Goal: Transaction & Acquisition: Purchase product/service

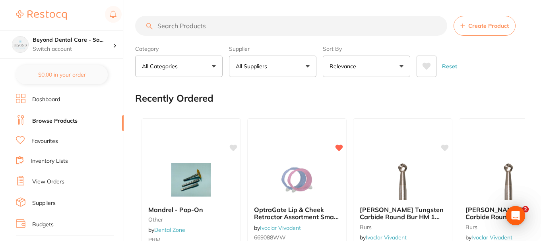
click at [210, 25] on input "search" at bounding box center [291, 26] width 312 height 20
click at [105, 41] on h4 "Beyond Dental Care - Sa..." at bounding box center [73, 40] width 80 height 8
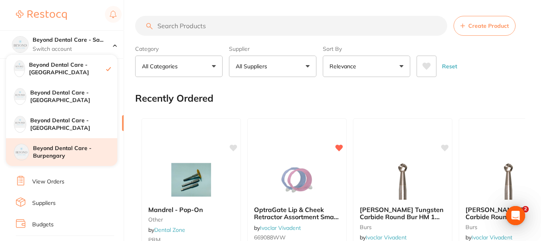
click at [74, 146] on h4 "Beyond Dental Care - Burpengary" at bounding box center [75, 153] width 84 height 16
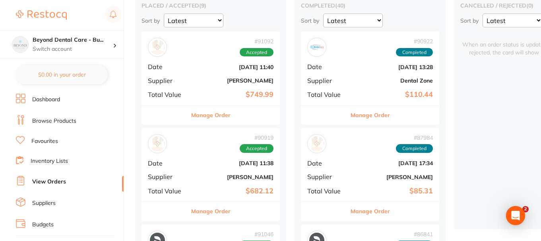
click at [205, 71] on div "# 91092 Accepted Date Aug 22 2025, 11:40 Supplier Adam Dental Total Value $749.…" at bounding box center [211, 68] width 138 height 74
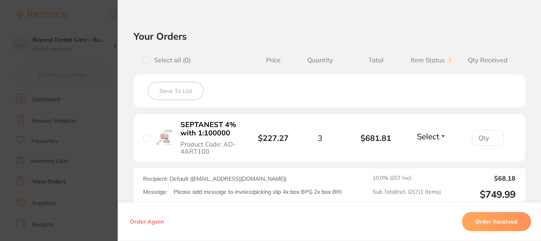
scroll to position [131, 0]
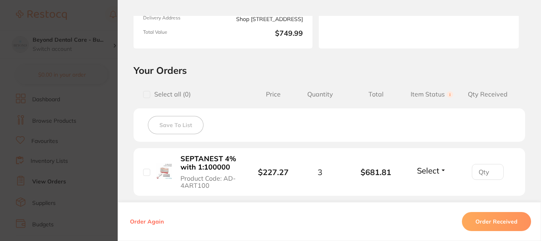
click at [86, 87] on section "Order ID: Restocq- 91092 Order Information Accepted Order Order Date Aug 22 202…" at bounding box center [270, 120] width 541 height 241
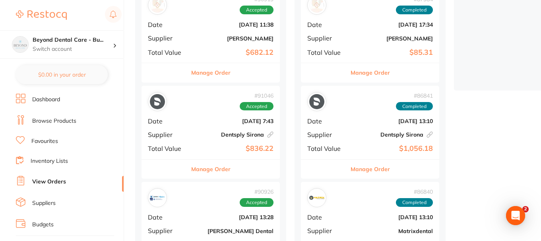
scroll to position [199, 0]
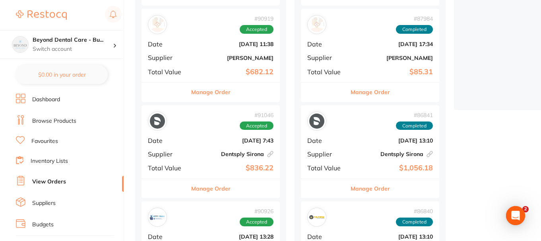
click at [210, 69] on b "$682.12" at bounding box center [234, 72] width 80 height 8
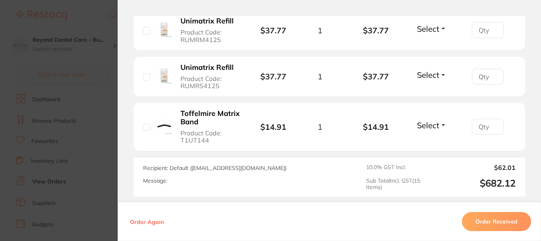
scroll to position [927, 0]
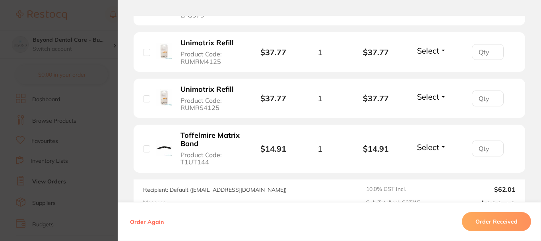
click at [88, 111] on section "Order ID: Restocq- 90919 Order Information Accepted Order Order Date Aug 22 202…" at bounding box center [270, 120] width 541 height 241
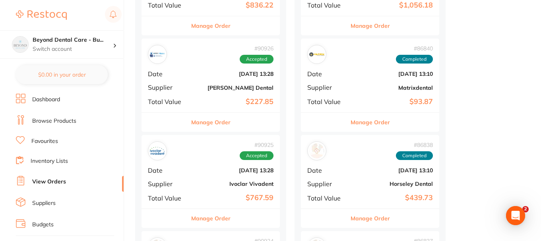
scroll to position [358, 0]
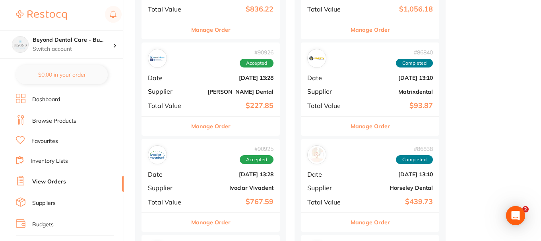
click at [214, 95] on div "# 90926 Accepted Date Aug 21 2025, 13:28 Supplier Erskine Dental Total Value $2…" at bounding box center [211, 80] width 138 height 74
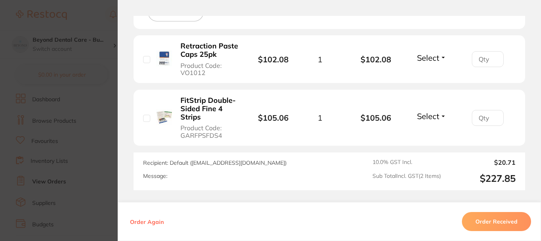
scroll to position [233, 0]
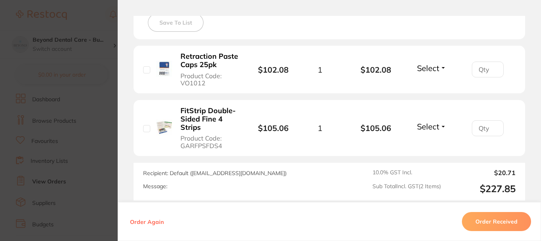
click at [101, 139] on section "Order ID: Restocq- 90926 Order Information Accepted Order Order Date Aug 21 202…" at bounding box center [270, 120] width 541 height 241
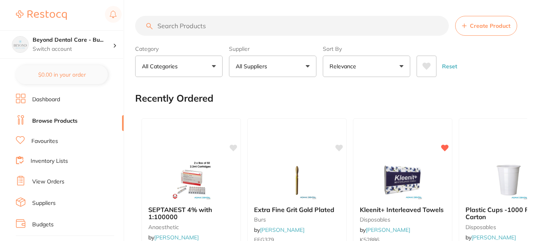
click at [82, 47] on p "Switch account" at bounding box center [73, 49] width 80 height 8
click at [66, 70] on h4 "Beyond Dental Care - [GEOGRAPHIC_DATA]" at bounding box center [73, 69] width 87 height 16
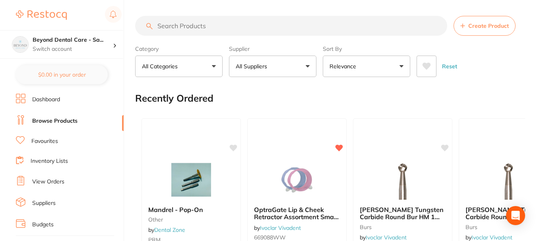
scroll to position [40, 0]
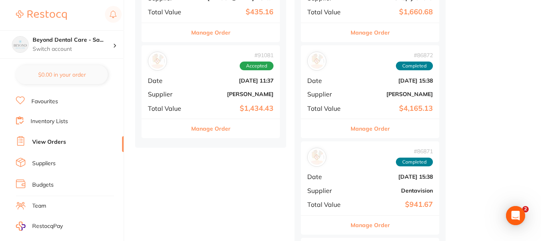
scroll to position [597, 0]
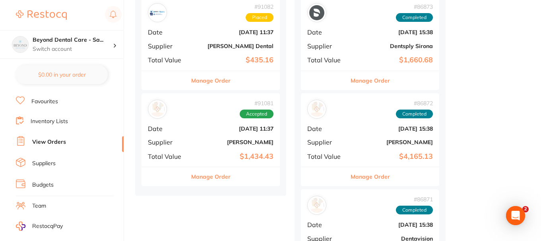
click at [204, 136] on div "# 91081 Accepted Date Aug 22 2025, 11:37 Supplier Adam Dental Total Value $1,43…" at bounding box center [211, 130] width 138 height 74
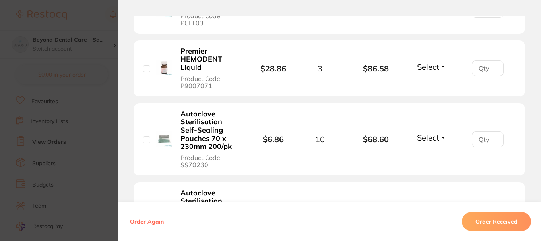
scroll to position [360, 0]
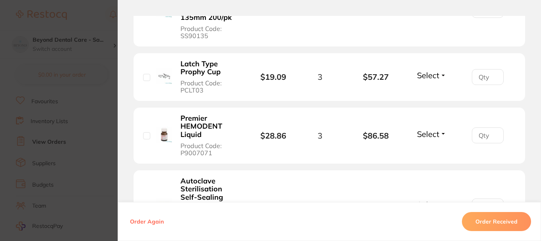
click at [104, 66] on section "Order ID: Restocq- 91081 Order Information Accepted Order Order Date Aug 22 202…" at bounding box center [270, 120] width 541 height 241
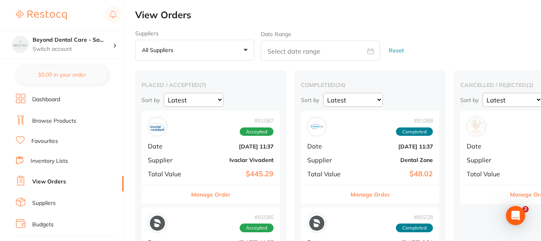
click at [47, 115] on li "Browse Products" at bounding box center [70, 121] width 108 height 12
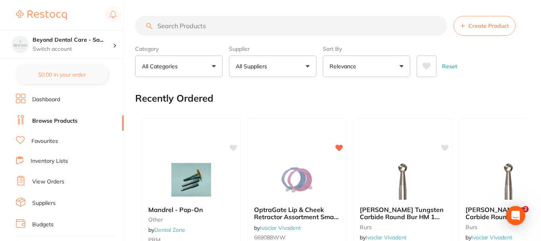
click at [214, 22] on input "search" at bounding box center [291, 26] width 312 height 20
click at [206, 29] on input "search" at bounding box center [291, 26] width 312 height 20
paste input "VC1485"
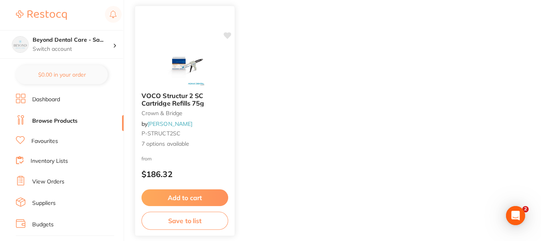
scroll to position [119, 0]
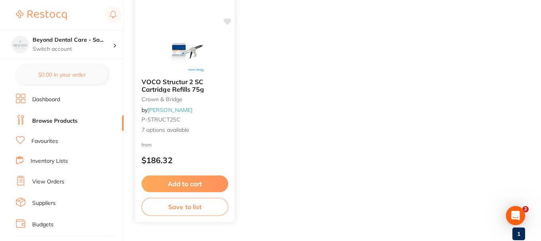
type input "VC1485"
click at [204, 134] on span "7 options available" at bounding box center [185, 130] width 87 height 8
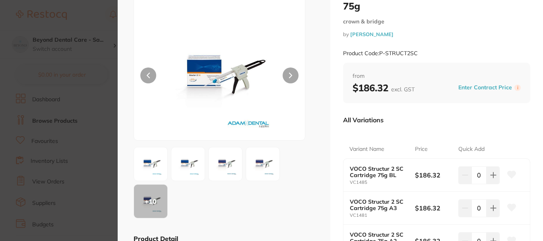
scroll to position [80, 0]
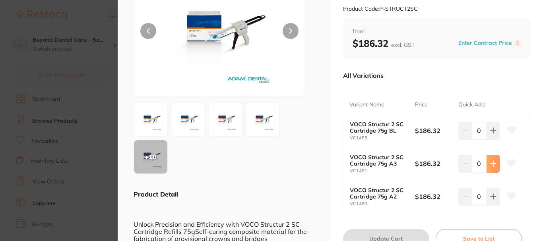
click at [491, 168] on button at bounding box center [493, 163] width 13 height 17
type input "2"
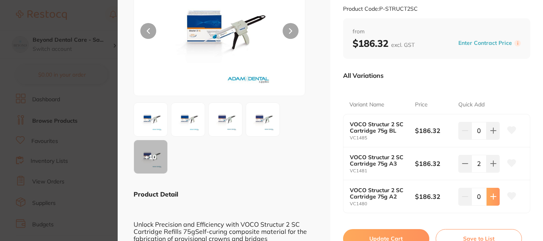
click at [493, 201] on button at bounding box center [493, 196] width 13 height 17
type input "2"
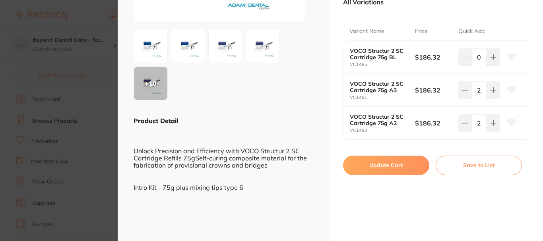
scroll to position [159, 0]
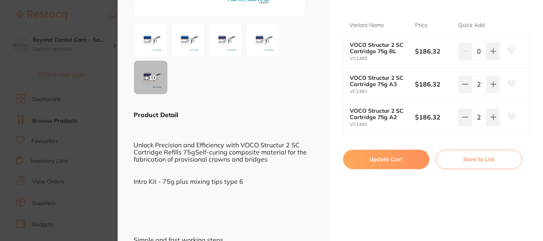
click at [385, 157] on button "Update Cart" at bounding box center [386, 159] width 86 height 19
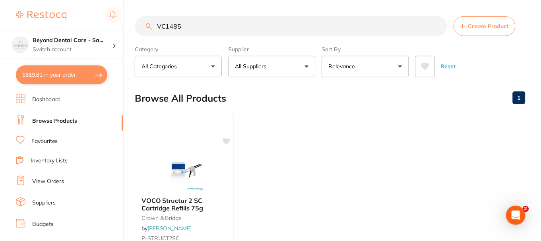
scroll to position [119, 0]
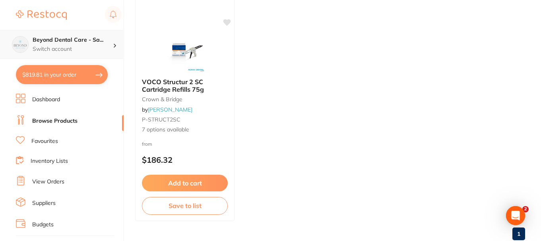
click at [70, 44] on h4 "Beyond Dental Care - Sa..." at bounding box center [73, 40] width 80 height 8
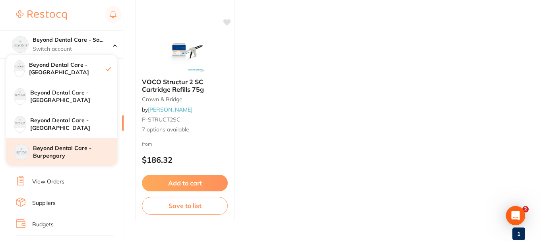
click at [72, 154] on h4 "Beyond Dental Care - Burpengary" at bounding box center [75, 153] width 84 height 16
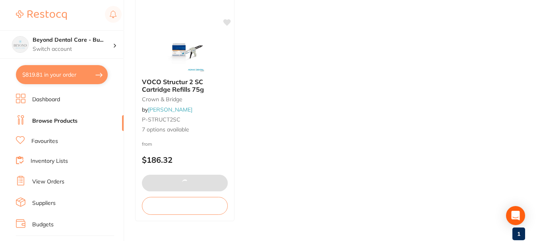
checkbox input "true"
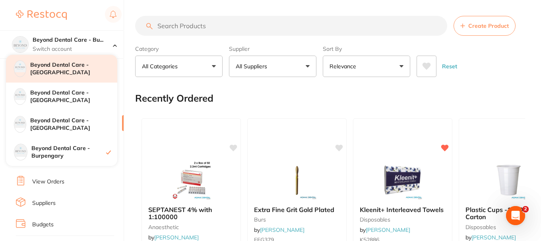
click at [58, 68] on h4 "Beyond Dental Care - [GEOGRAPHIC_DATA]" at bounding box center [73, 69] width 87 height 16
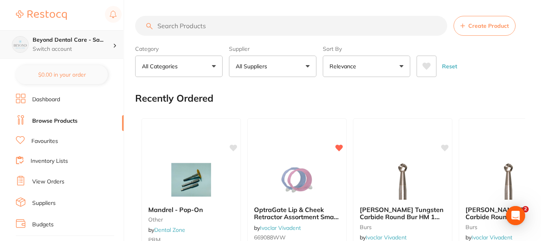
click at [107, 41] on h4 "Beyond Dental Care - Sa..." at bounding box center [73, 40] width 80 height 8
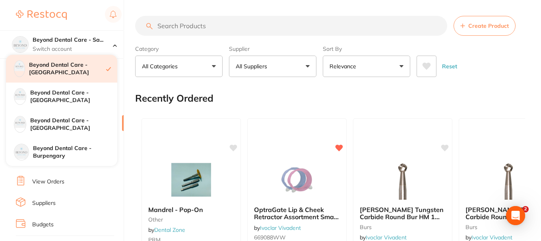
click at [80, 63] on h4 "Beyond Dental Care - [GEOGRAPHIC_DATA]" at bounding box center [67, 69] width 77 height 16
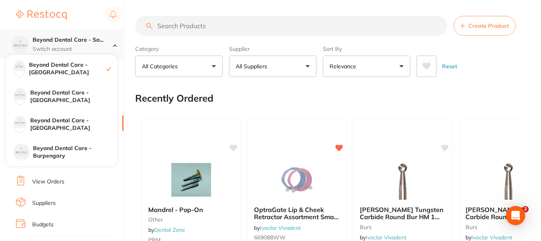
click at [83, 42] on h4 "Beyond Dental Care - Sa..." at bounding box center [73, 40] width 80 height 8
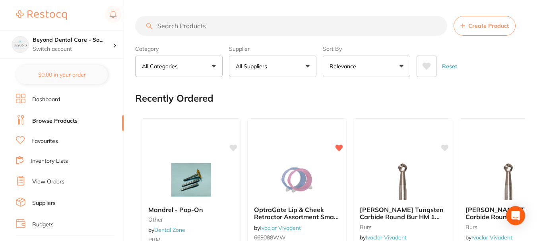
click at [204, 22] on input "search" at bounding box center [291, 26] width 312 height 20
paste input "VC1485"
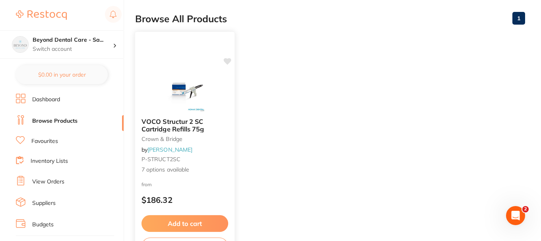
type input "VC1485"
click at [194, 162] on small "P-STRUCT2SC" at bounding box center [185, 159] width 86 height 6
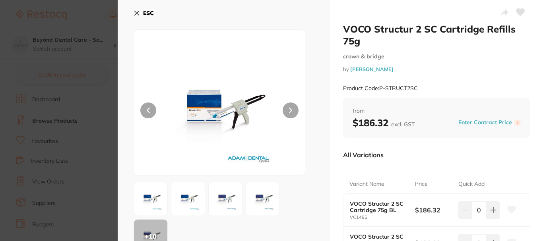
drag, startPoint x: 337, startPoint y: 113, endPoint x: 329, endPoint y: 113, distance: 8.0
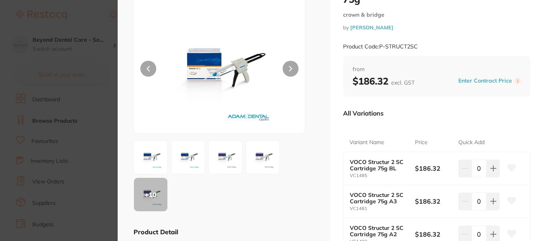
scroll to position [80, 0]
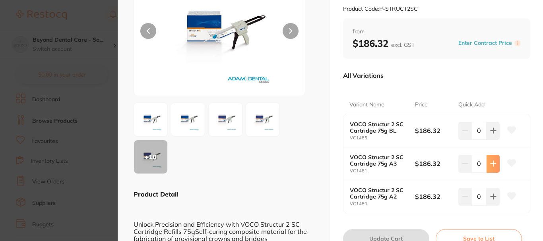
click at [493, 160] on button at bounding box center [493, 163] width 13 height 17
type input "2"
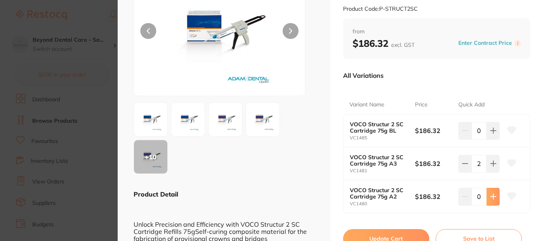
click at [496, 192] on button at bounding box center [493, 196] width 13 height 17
type input "2"
drag, startPoint x: 407, startPoint y: 235, endPoint x: 313, endPoint y: 163, distance: 118.2
click at [407, 235] on button "Update Cart" at bounding box center [386, 238] width 86 height 19
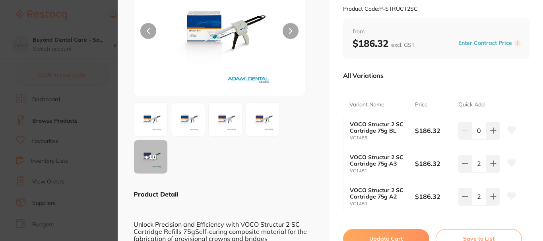
checkbox input "false"
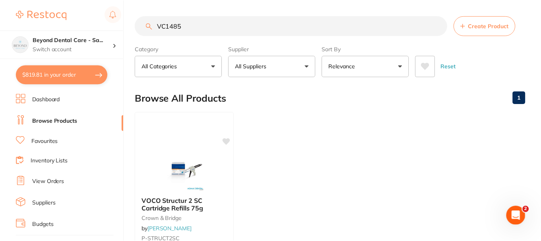
scroll to position [80, 0]
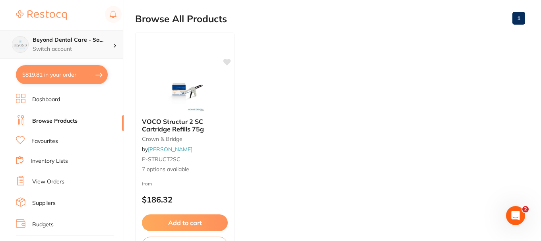
click at [77, 39] on h4 "Beyond Dental Care - Sa..." at bounding box center [73, 40] width 80 height 8
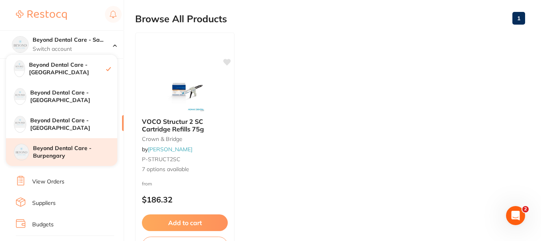
click at [81, 150] on h4 "Beyond Dental Care - Burpengary" at bounding box center [75, 153] width 84 height 16
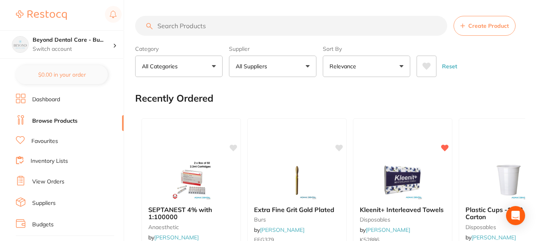
click at [196, 26] on input "search" at bounding box center [291, 26] width 312 height 20
paste input "VC1485"
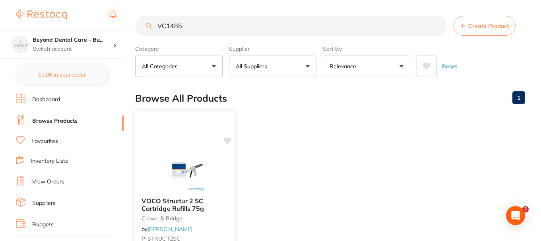
scroll to position [8, 0]
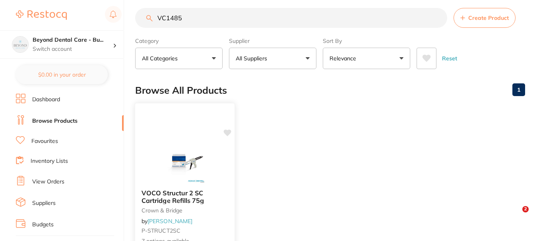
type input "VC1485"
click at [183, 162] on img at bounding box center [185, 163] width 52 height 40
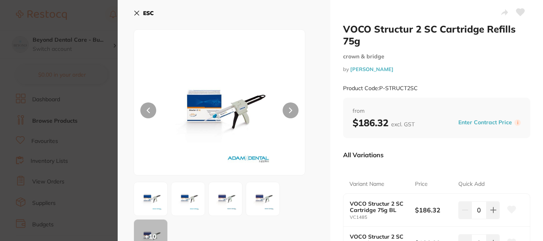
click at [157, 63] on div at bounding box center [220, 102] width 172 height 146
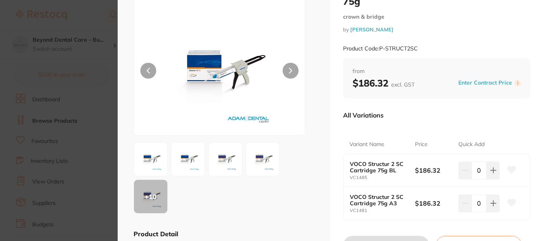
scroll to position [80, 0]
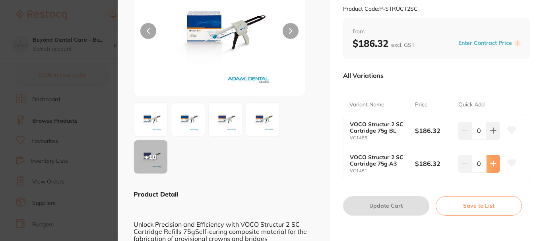
click at [496, 169] on button at bounding box center [493, 163] width 13 height 17
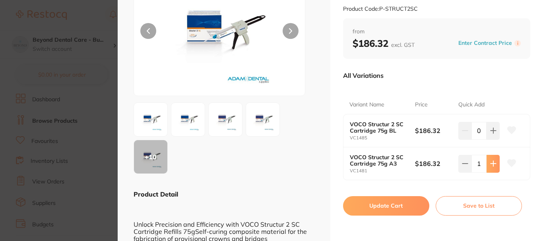
click at [494, 168] on button at bounding box center [493, 163] width 13 height 17
type input "2"
click at [383, 206] on button "Update Cart" at bounding box center [386, 205] width 86 height 19
checkbox input "false"
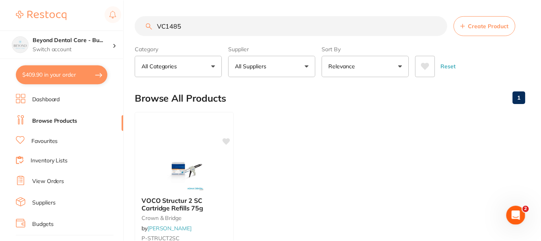
scroll to position [8, 0]
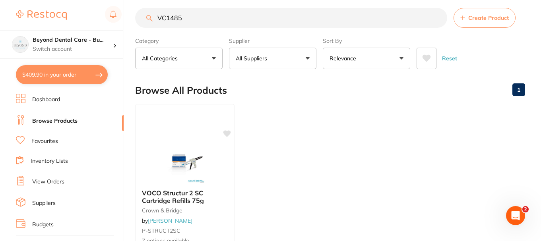
type textarea "Please add message to invoice/picking slip 4x box BPG 2x box BRI"
click at [73, 76] on button "$409.90 in your order" at bounding box center [62, 74] width 92 height 19
checkbox input "true"
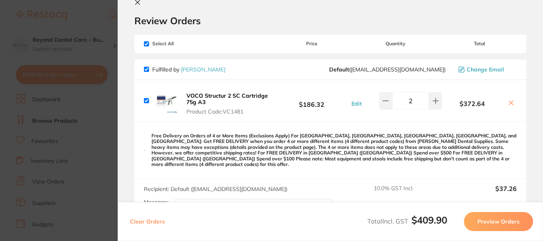
scroll to position [57, 0]
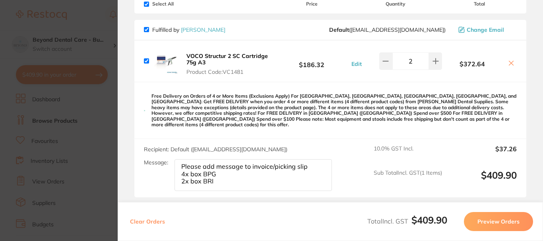
drag, startPoint x: 216, startPoint y: 177, endPoint x: 149, endPoint y: 142, distance: 76.2
click at [149, 146] on div "Recipient: Default ( save@adamdental.com.au ) Message: Please add message to in…" at bounding box center [241, 169] width 194 height 46
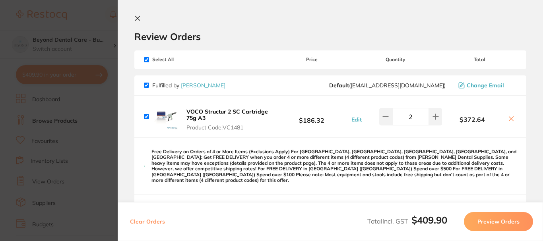
scroll to position [0, 0]
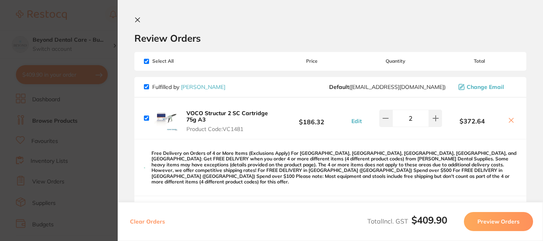
click at [94, 34] on section "Update RRP Set your pre negotiated price for this item. Item Agreed RRP (excl. …" at bounding box center [271, 120] width 543 height 241
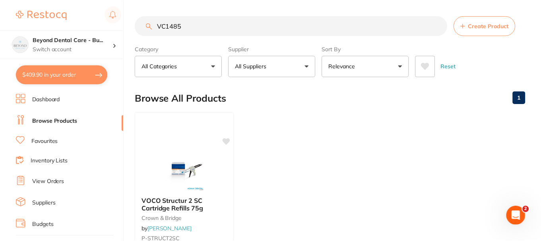
scroll to position [8, 0]
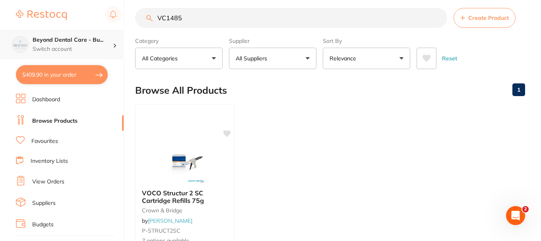
click at [91, 43] on h4 "Beyond Dental Care - Bu..." at bounding box center [73, 40] width 80 height 8
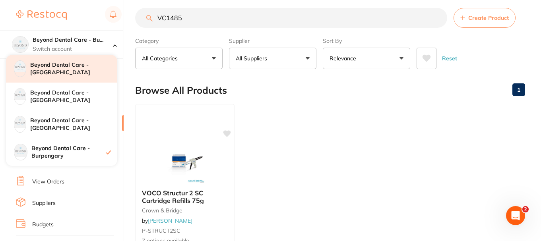
click at [68, 76] on h4 "Beyond Dental Care - [GEOGRAPHIC_DATA]" at bounding box center [73, 69] width 87 height 16
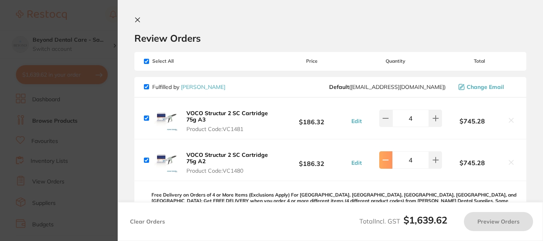
click at [385, 110] on button at bounding box center [385, 118] width 13 height 17
click at [384, 157] on icon at bounding box center [386, 160] width 6 height 6
type input "2"
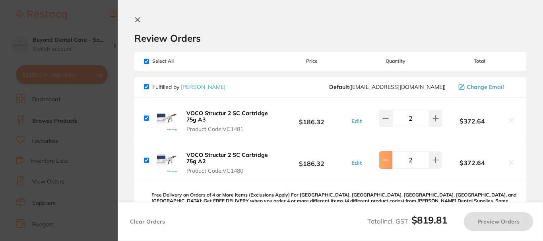
type input "2"
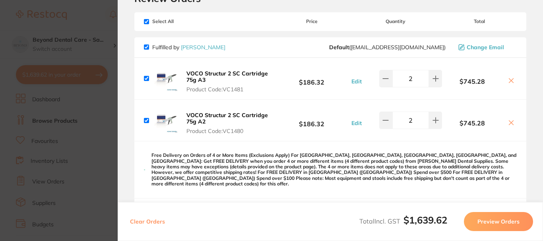
type input "4"
type input "2"
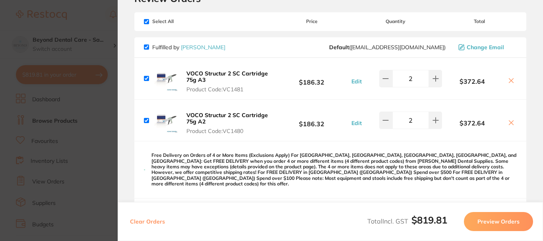
click at [501, 219] on button "Preview Orders" at bounding box center [498, 221] width 69 height 19
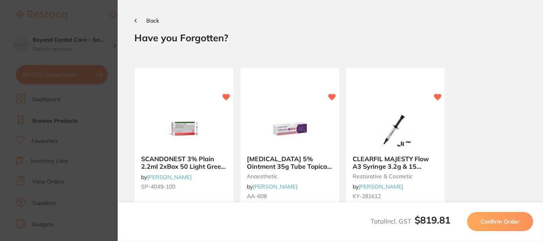
click at [501, 219] on span "Confirm Order" at bounding box center [500, 221] width 39 height 7
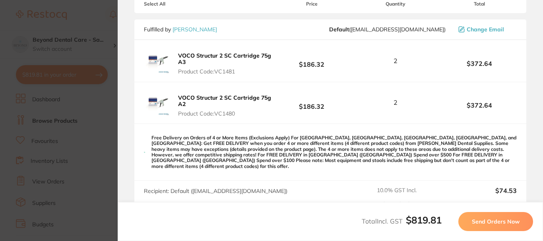
scroll to position [159, 0]
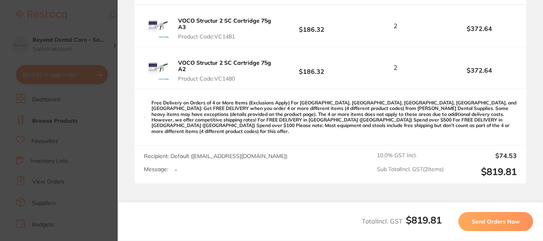
click at [492, 219] on span "Send Orders Now" at bounding box center [496, 221] width 48 height 7
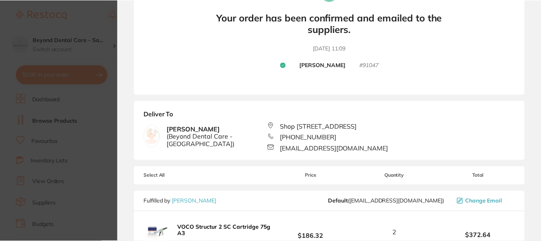
scroll to position [0, 0]
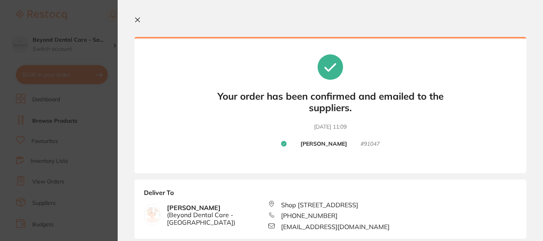
click at [144, 18] on div at bounding box center [330, 21] width 392 height 8
click at [140, 19] on icon at bounding box center [137, 20] width 6 height 6
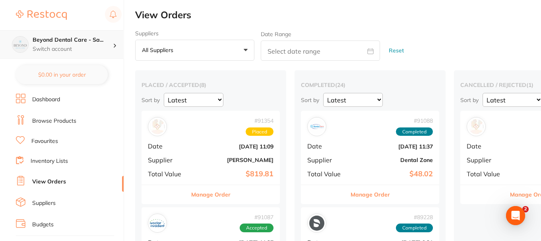
click at [76, 52] on p "Switch account" at bounding box center [73, 49] width 80 height 8
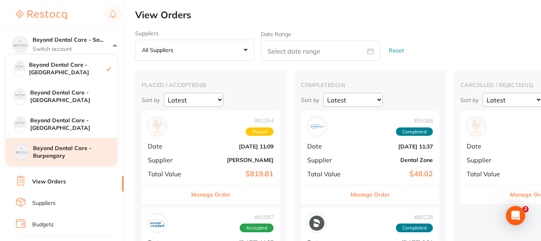
click at [72, 156] on h4 "Beyond Dental Care - Burpengary" at bounding box center [75, 153] width 84 height 16
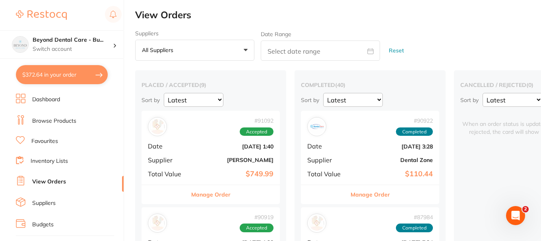
click at [88, 78] on button "$372.64 in your order" at bounding box center [62, 74] width 92 height 19
checkbox input "true"
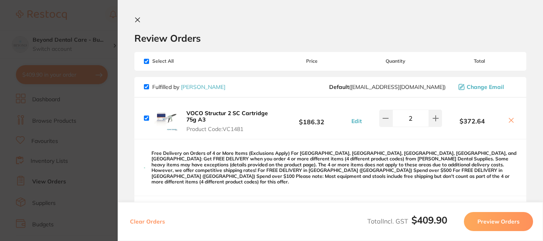
click at [487, 222] on button "Preview Orders" at bounding box center [498, 221] width 69 height 19
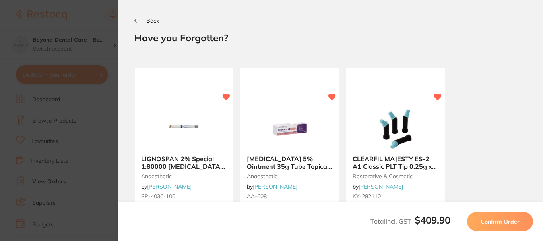
click at [487, 222] on span "Confirm Order" at bounding box center [500, 221] width 39 height 7
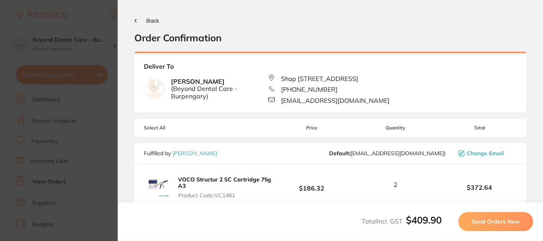
click at [487, 222] on span "Send Orders Now" at bounding box center [496, 221] width 48 height 7
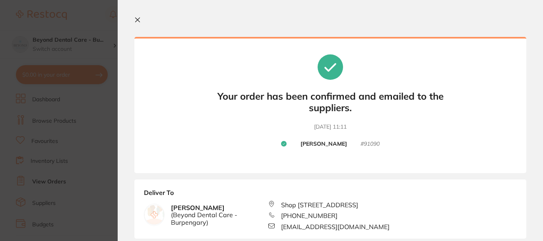
click at [136, 19] on icon at bounding box center [137, 20] width 6 height 6
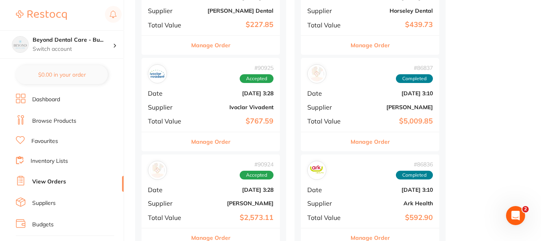
scroll to position [485, 0]
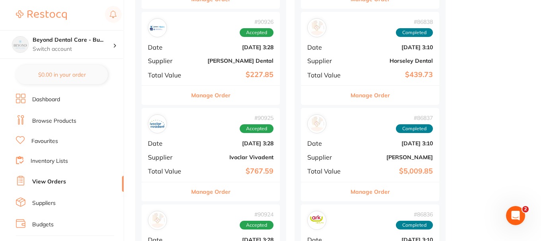
click at [194, 146] on b "Aug 21 2025, 3:28" at bounding box center [234, 143] width 80 height 6
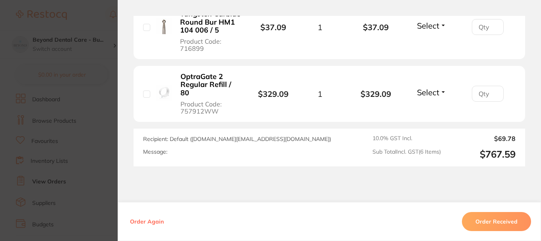
scroll to position [557, 0]
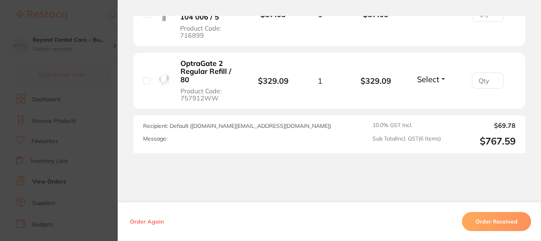
click at [492, 220] on button "Order Received" at bounding box center [496, 221] width 69 height 19
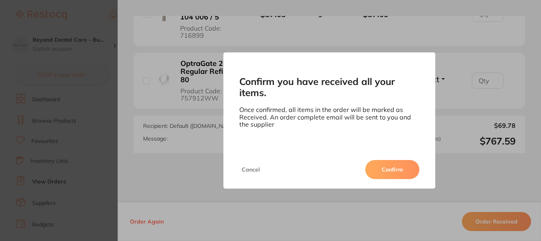
click at [371, 166] on button "Confirm" at bounding box center [393, 169] width 54 height 19
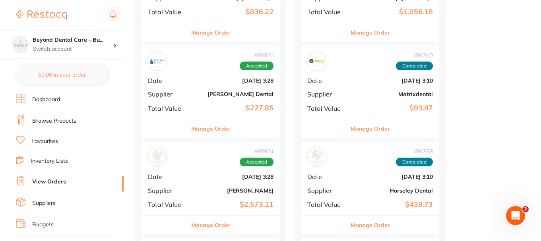
scroll to position [406, 0]
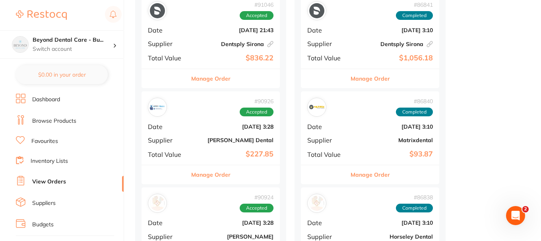
click at [214, 132] on div "# 90926 Accepted Date Aug 21 2025, 3:28 Supplier Erskine Dental Total Value $22…" at bounding box center [211, 128] width 138 height 74
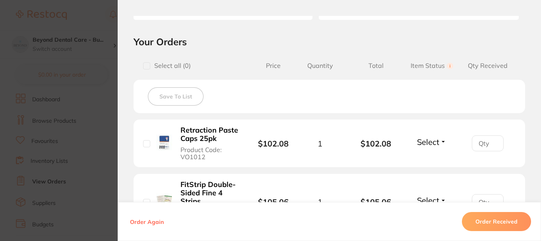
scroll to position [159, 0]
click at [103, 70] on section "Order ID: Restocq- 90926 Order Information Accepted Order Order Date Aug 21 202…" at bounding box center [270, 120] width 541 height 241
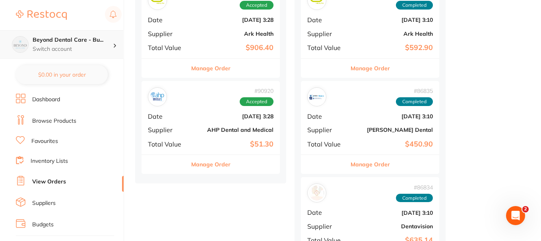
scroll to position [764, 0]
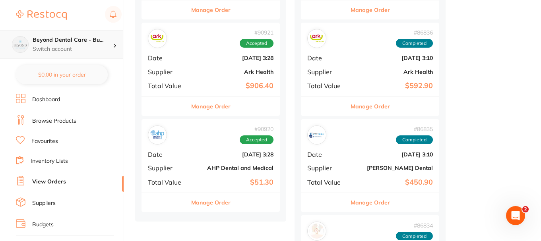
click at [95, 53] on div "Beyond Dental Care - Bu... Switch account" at bounding box center [61, 44] width 123 height 29
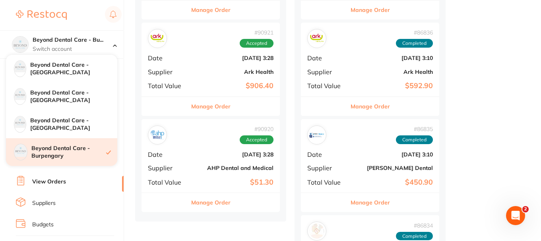
click at [68, 152] on h4 "Beyond Dental Care - Burpengary" at bounding box center [68, 153] width 75 height 16
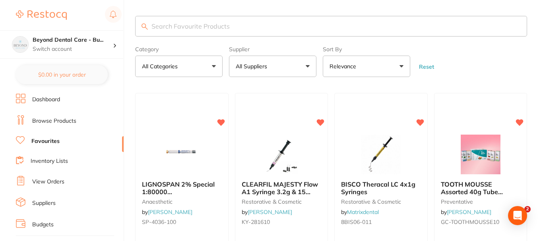
click at [191, 25] on input "search" at bounding box center [331, 26] width 392 height 21
type input "asteria"
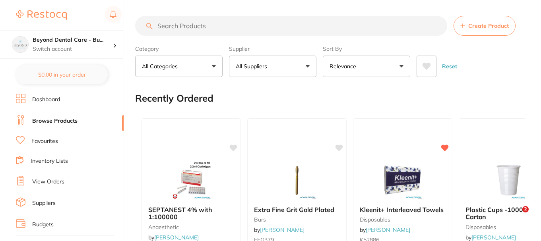
click at [194, 27] on input "search" at bounding box center [291, 26] width 312 height 20
click at [237, 27] on input "search" at bounding box center [291, 26] width 312 height 20
click at [63, 52] on p "Switch account" at bounding box center [73, 49] width 80 height 8
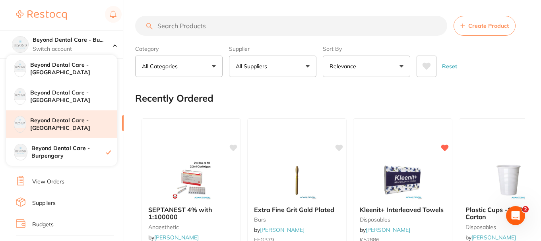
click at [63, 123] on h4 "Beyond Dental Care - [GEOGRAPHIC_DATA]" at bounding box center [73, 125] width 87 height 16
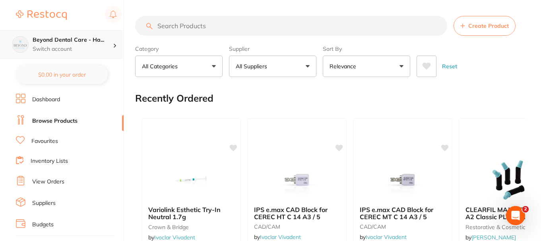
click at [82, 41] on h4 "Beyond Dental Care - Ha..." at bounding box center [73, 40] width 80 height 8
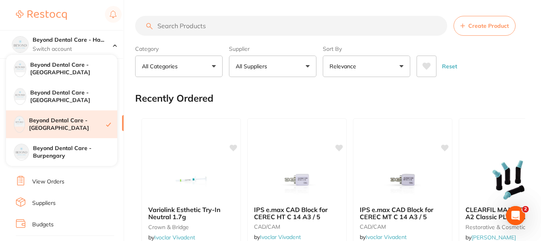
click at [86, 119] on h4 "Beyond Dental Care - [GEOGRAPHIC_DATA]" at bounding box center [67, 125] width 77 height 16
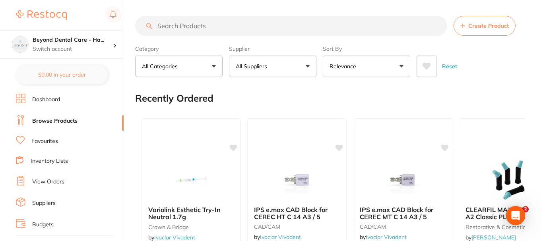
click at [202, 29] on input "search" at bounding box center [291, 26] width 312 height 20
paste input "Thanks for looking into this."
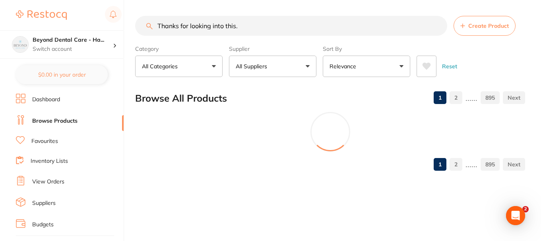
click at [112, 52] on div "$0.00 Beyond Dental Care - Ha... Switch account Beyond Dental Care - [GEOGRAPHI…" at bounding box center [270, 120] width 541 height 241
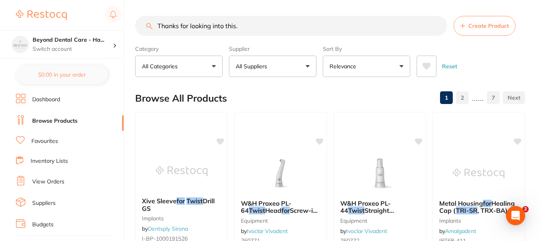
click at [259, 24] on input "Thanks for looking into this." at bounding box center [291, 26] width 312 height 20
drag, startPoint x: 195, startPoint y: 21, endPoint x: 175, endPoint y: 21, distance: 20.7
click at [176, 21] on input "Thanks for looking into this." at bounding box center [291, 26] width 312 height 20
paste input "VC1482"
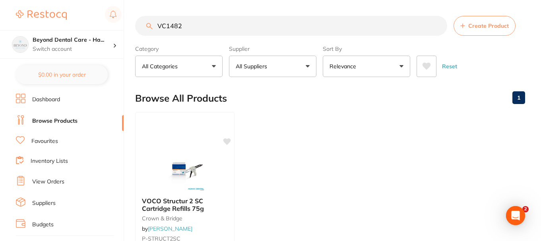
type input "VC1482"
click at [174, 157] on img at bounding box center [185, 172] width 52 height 40
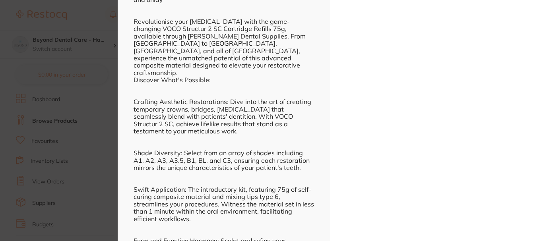
scroll to position [517, 0]
click at [224, 161] on div "Unlock Precision and Efficiency with VOCO Structur 2 SC Cartridge Refills 75gSe…" at bounding box center [224, 156] width 181 height 790
click at [112, 126] on section "VOCO Structur 2 SC Cartridge Refills 75g crown & bridge by [PERSON_NAME] Produc…" at bounding box center [271, 120] width 543 height 241
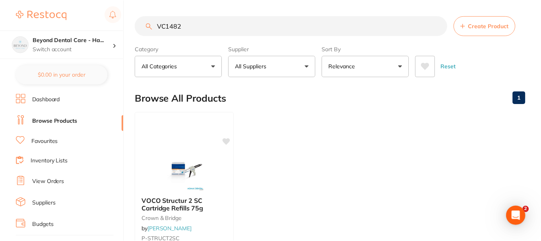
scroll to position [141, 0]
